Goal: Transaction & Acquisition: Purchase product/service

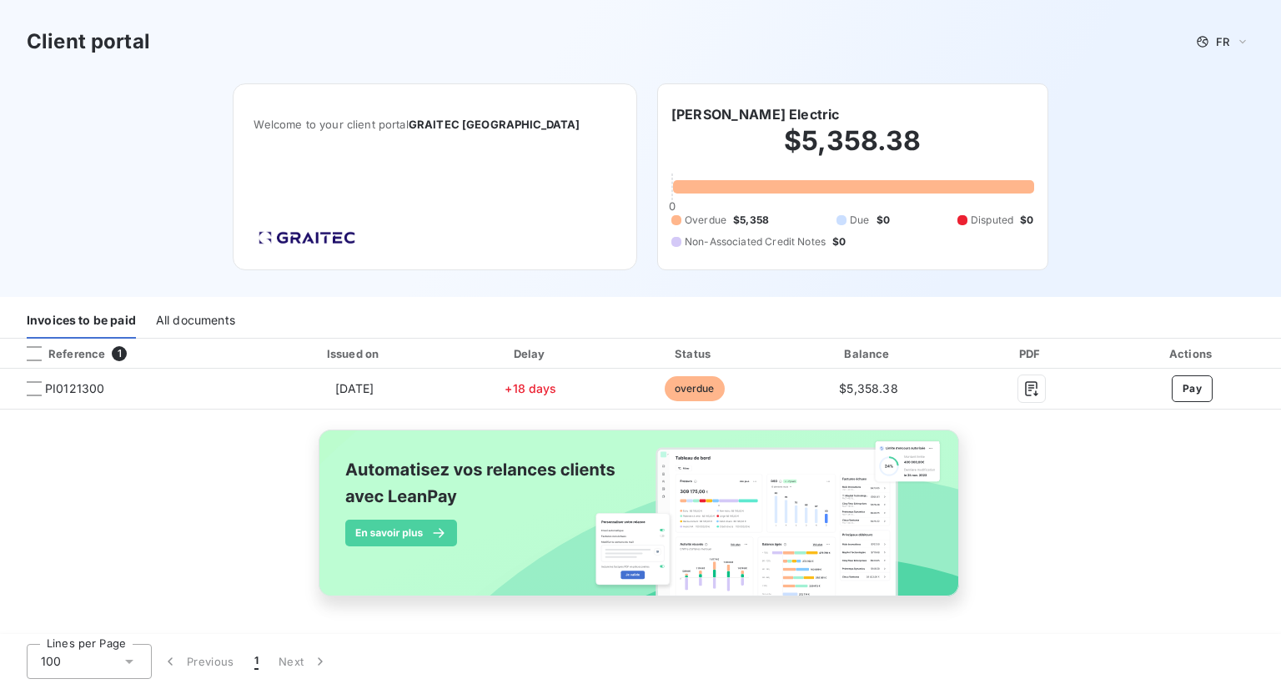
click at [1200, 393] on button "Pay" at bounding box center [1192, 388] width 41 height 27
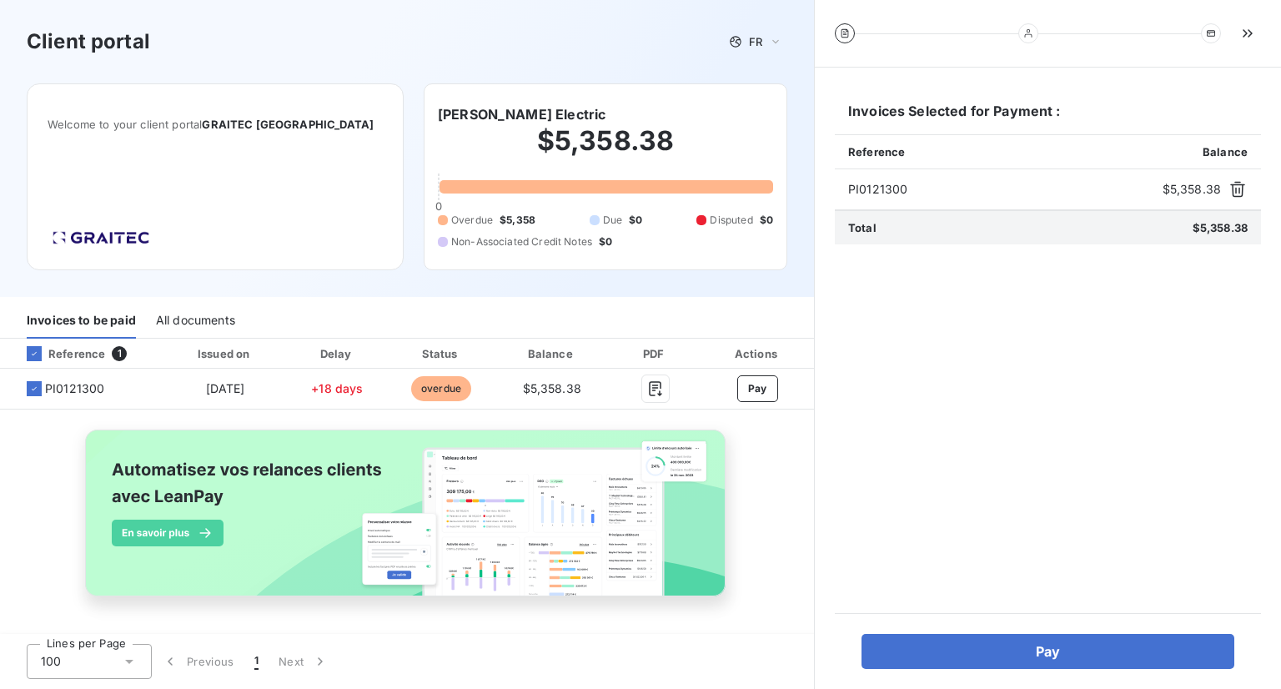
click at [1114, 658] on button "Pay" at bounding box center [1047, 651] width 373 height 35
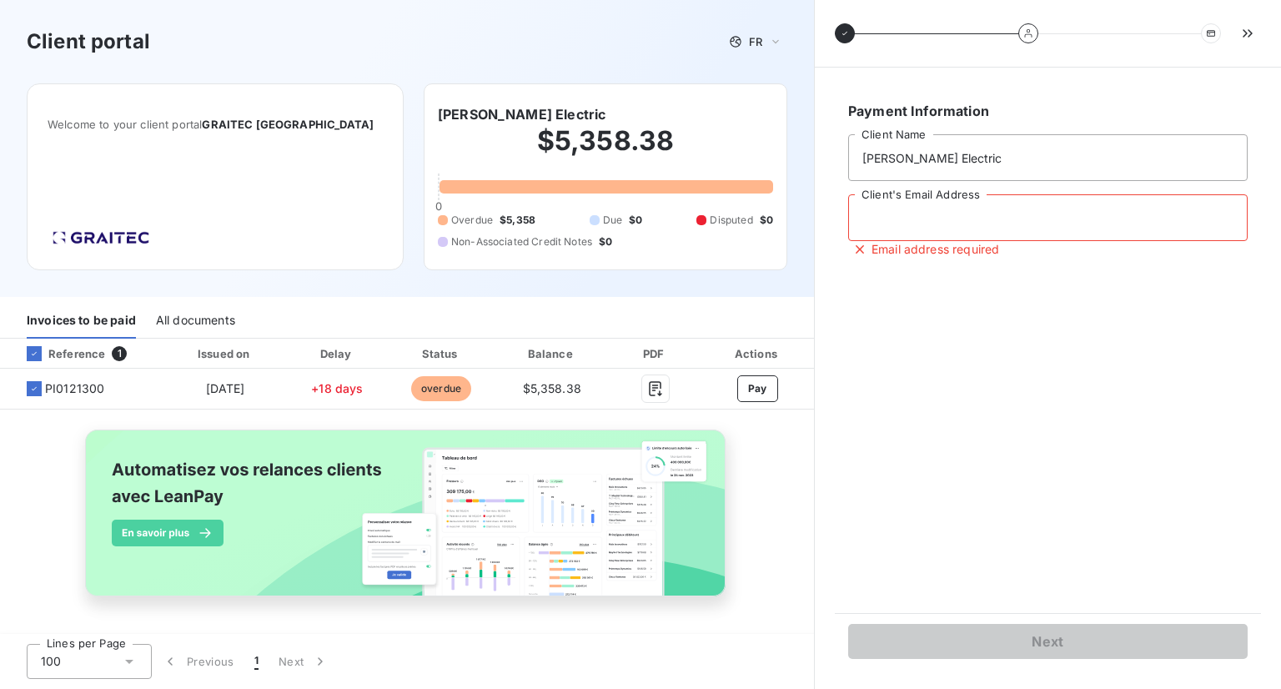
click at [926, 218] on input "Client's Email Address" at bounding box center [1047, 217] width 399 height 47
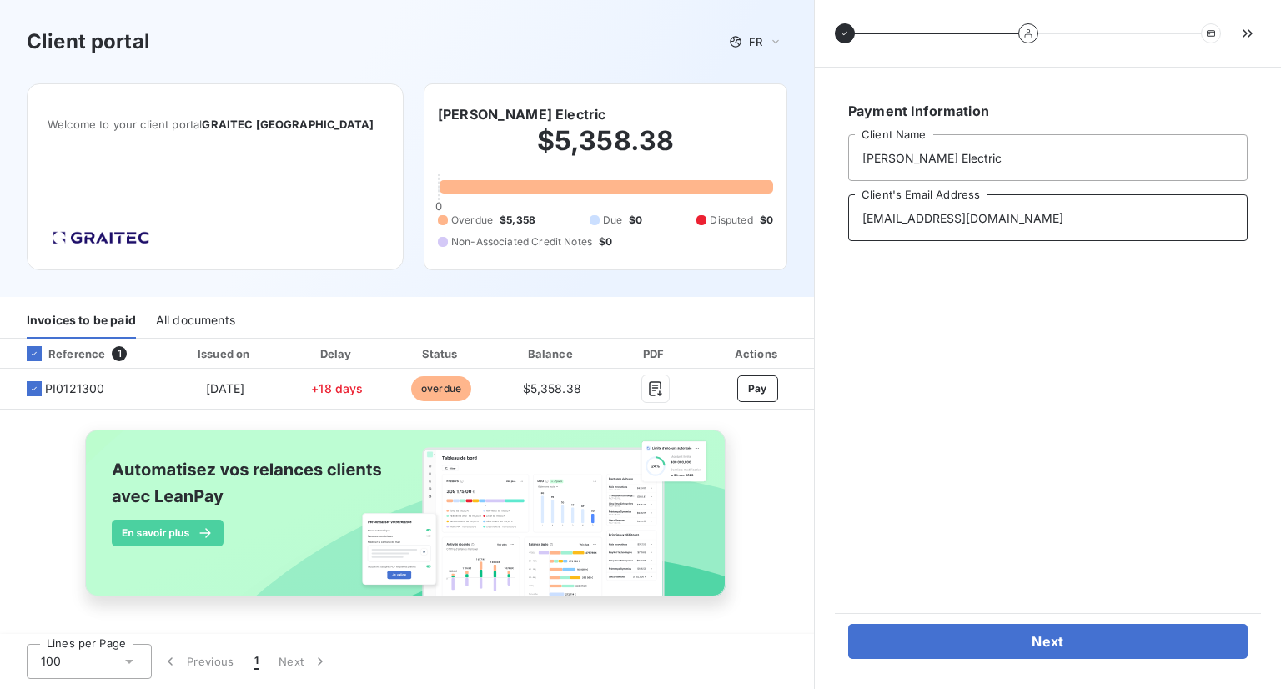
type input "[EMAIL_ADDRESS][DOMAIN_NAME]"
click at [1077, 629] on button "Next" at bounding box center [1047, 641] width 399 height 35
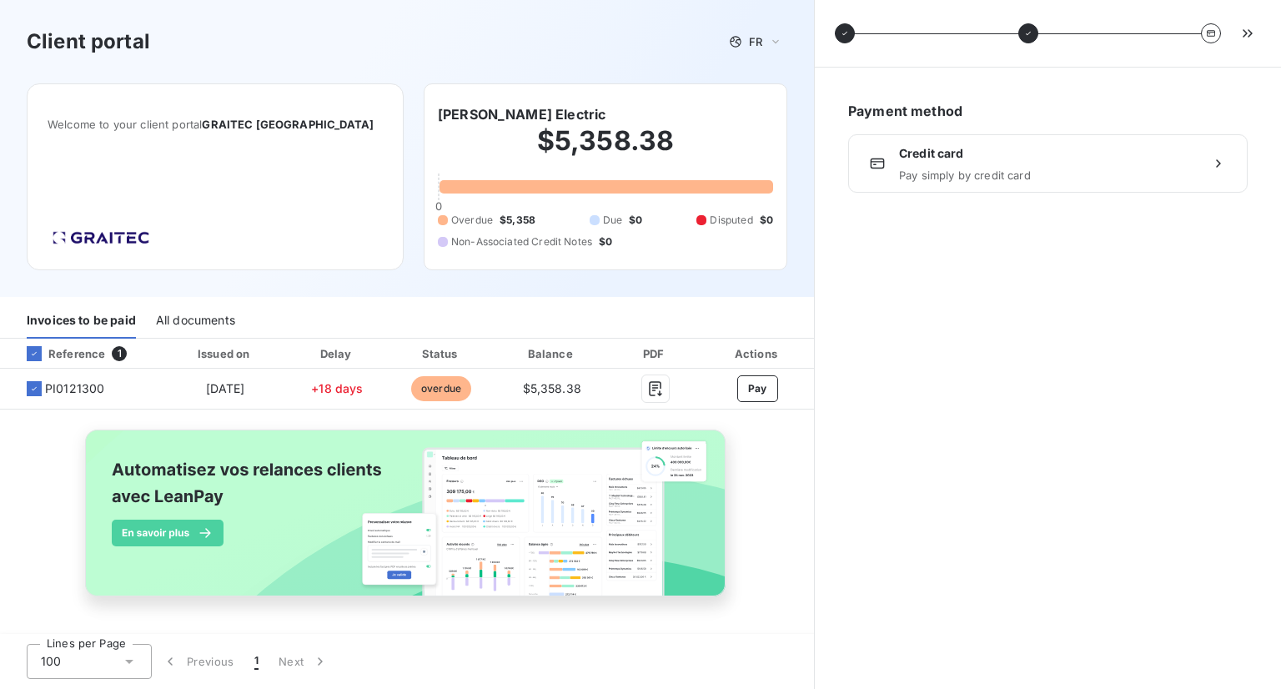
click at [978, 156] on span "Credit card" at bounding box center [1048, 153] width 298 height 17
